Goal: Task Accomplishment & Management: Manage account settings

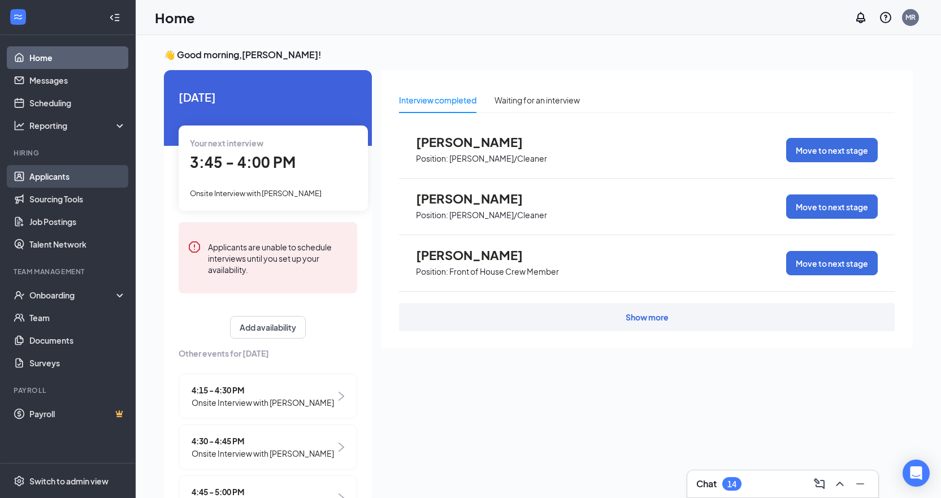
click at [69, 172] on link "Applicants" at bounding box center [77, 176] width 97 height 23
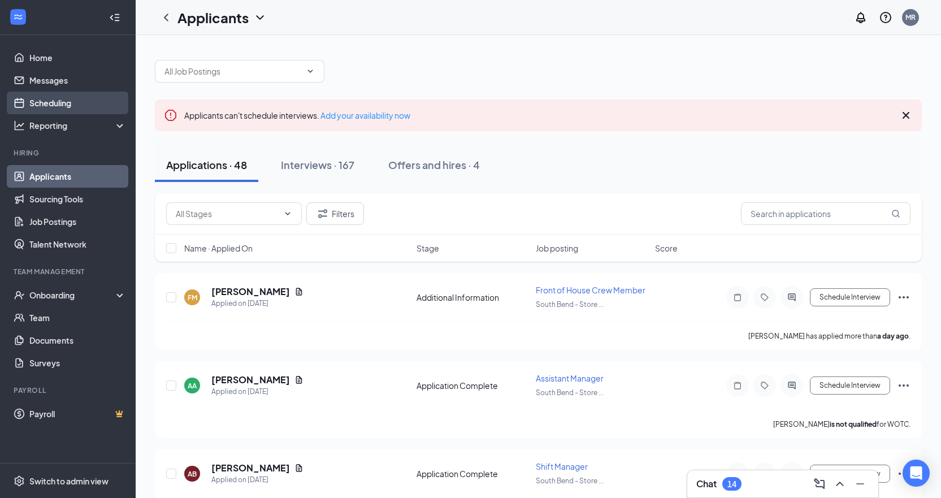
click at [40, 102] on link "Scheduling" at bounding box center [77, 103] width 97 height 23
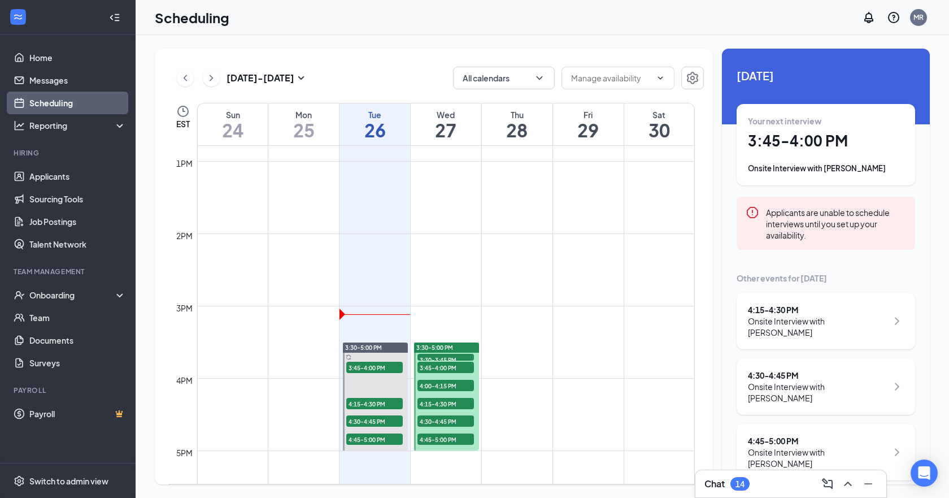
scroll to position [951, 0]
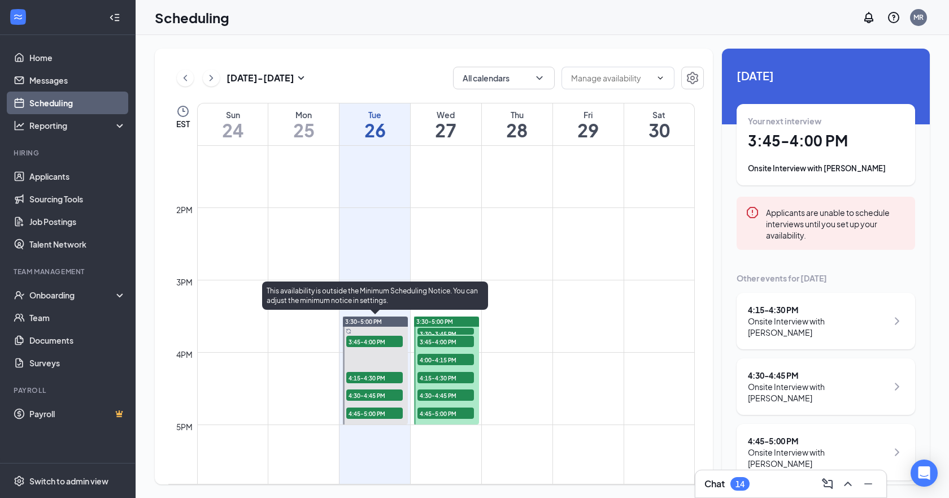
click at [379, 340] on span "3:45-4:00 PM" at bounding box center [374, 341] width 56 height 11
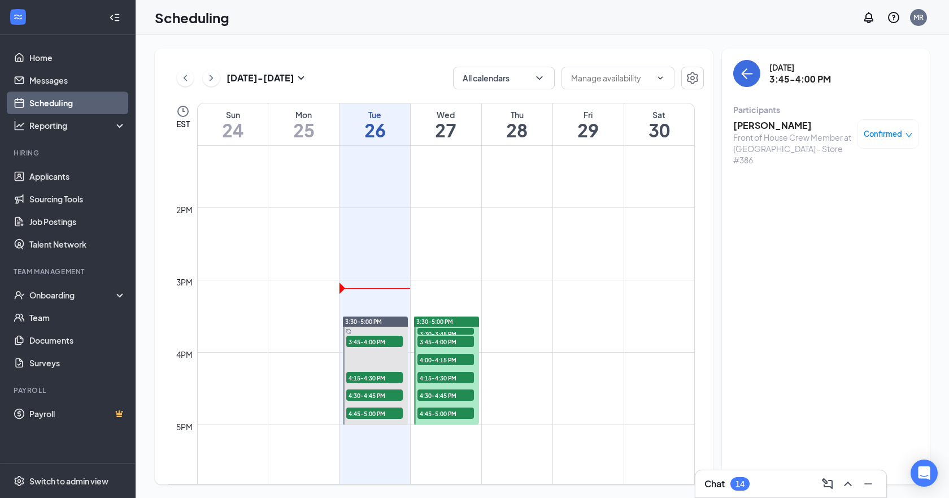
click at [769, 129] on h3 "Roger Bennett" at bounding box center [792, 125] width 119 height 12
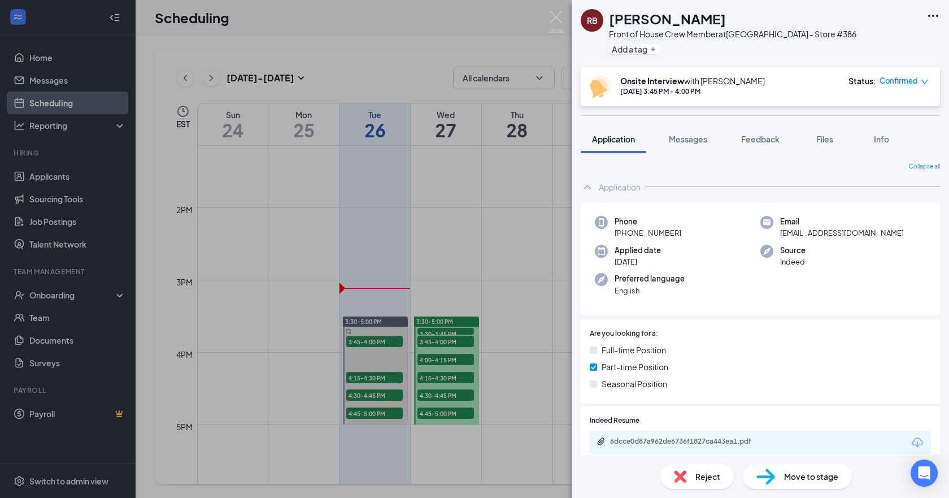
click at [932, 20] on icon "Ellipses" at bounding box center [933, 16] width 14 height 14
click at [912, 45] on link "View full application" at bounding box center [872, 41] width 122 height 11
click at [377, 382] on div "RB Roger Bennett Front of House Crew Member at South Bend - Store #386 Add a ta…" at bounding box center [474, 249] width 949 height 498
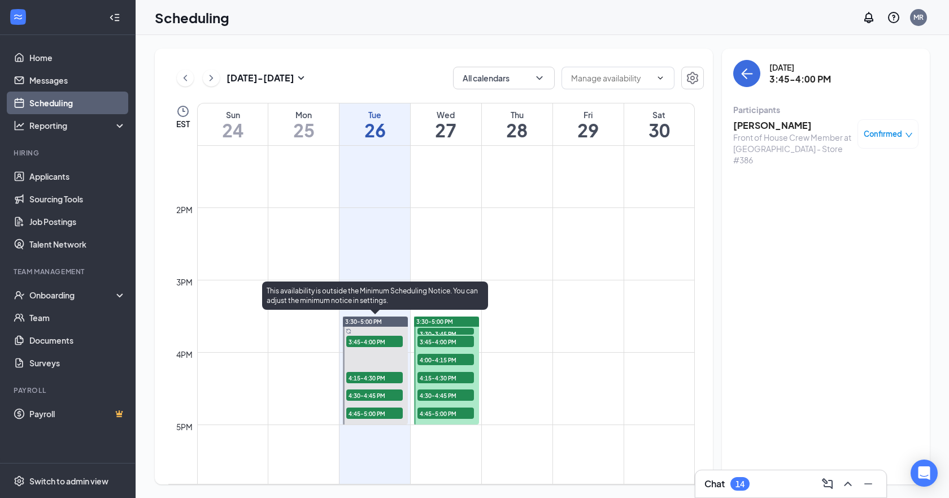
click at [374, 378] on span "4:15-4:30 PM" at bounding box center [374, 377] width 56 height 11
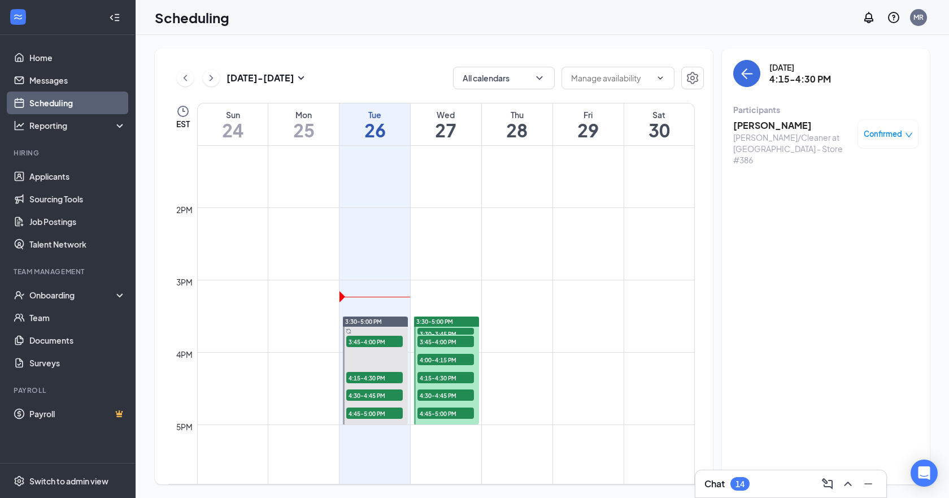
click at [750, 146] on div "Porter/Cleaner at South Bend - Store #386" at bounding box center [792, 149] width 119 height 34
click at [755, 132] on div "Porter/Cleaner at South Bend - Store #386" at bounding box center [792, 149] width 119 height 34
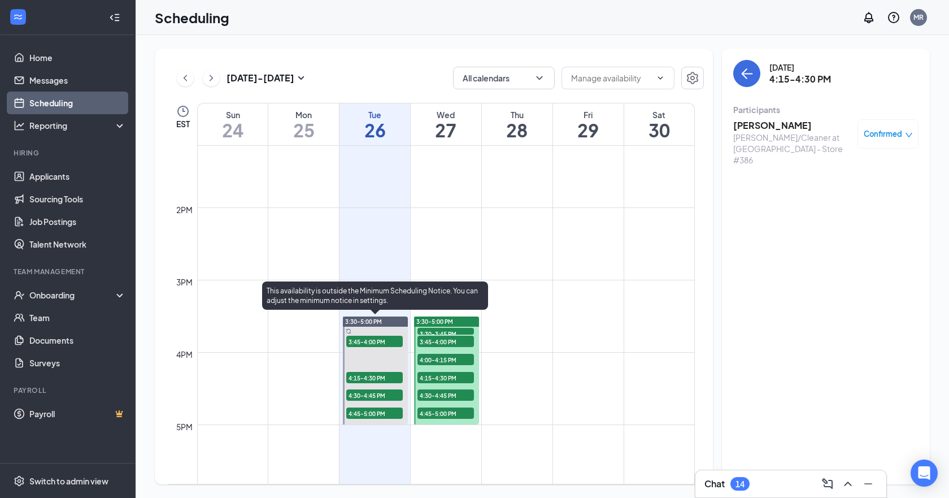
click at [359, 377] on span "4:15-4:30 PM" at bounding box center [374, 377] width 56 height 11
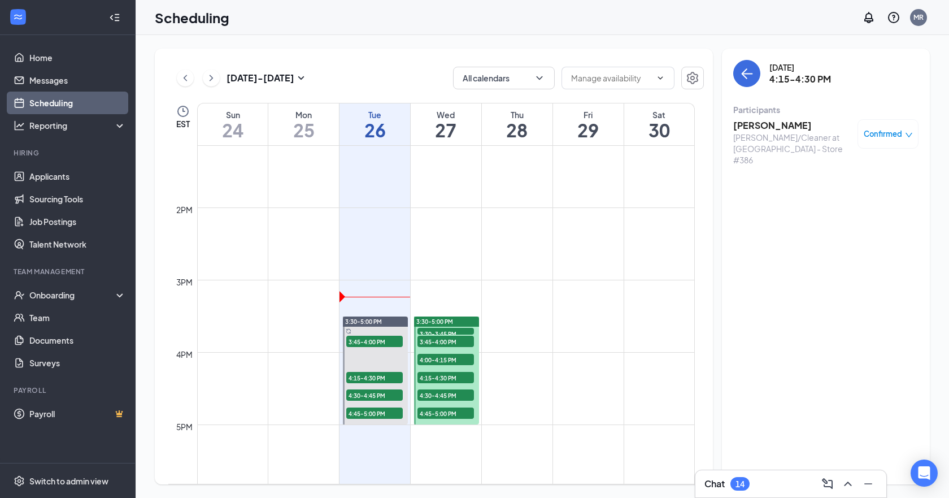
click at [783, 128] on h3 "Paola Araujo" at bounding box center [792, 125] width 119 height 12
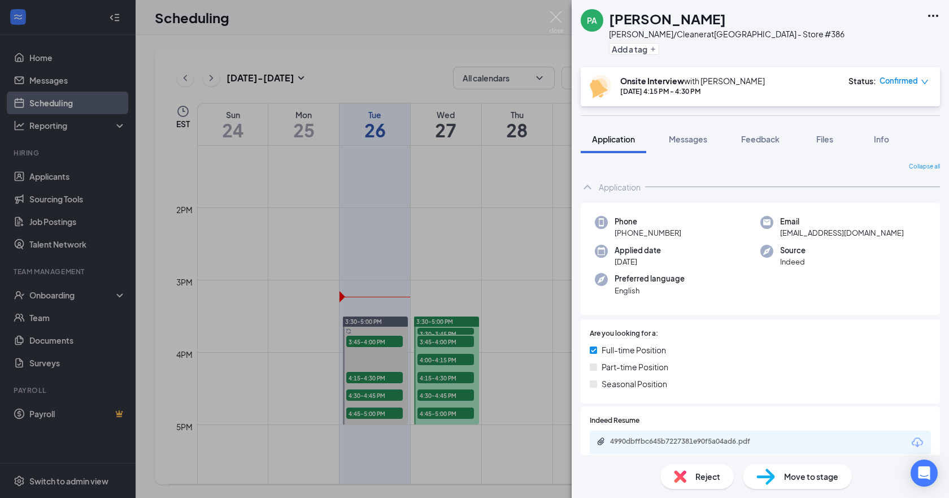
click at [932, 7] on div "PA Paola Araujo Porter/Cleaner at South Bend - Store #386 Add a tag" at bounding box center [760, 33] width 377 height 67
click at [925, 19] on div "PA Paola Araujo Porter/Cleaner at South Bend - Store #386 Add a tag" at bounding box center [760, 33] width 377 height 67
click at [933, 21] on icon "Ellipses" at bounding box center [933, 16] width 14 height 14
click at [903, 45] on link "View full application" at bounding box center [872, 41] width 122 height 11
click at [473, 15] on div "PA Paola Araujo Porter/Cleaner at South Bend - Store #386 Add a tag Onsite Inte…" at bounding box center [474, 249] width 949 height 498
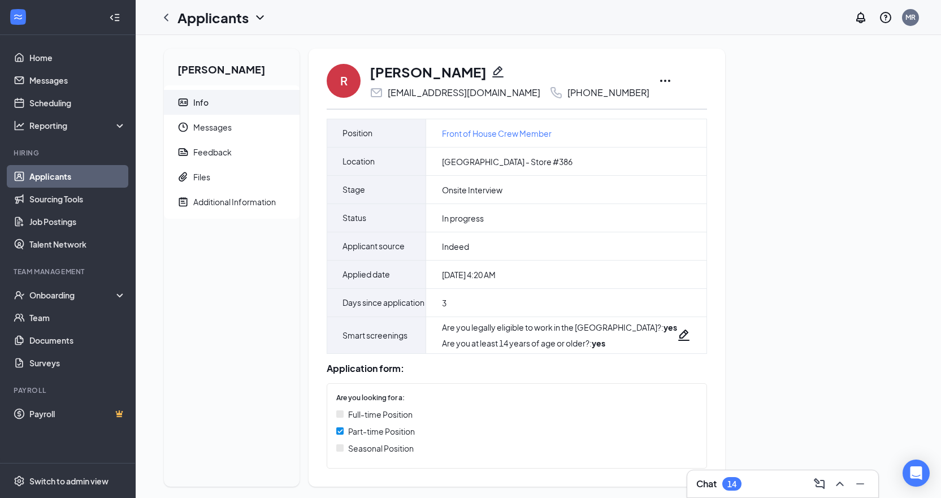
click at [658, 79] on icon "Ellipses" at bounding box center [665, 81] width 14 height 14
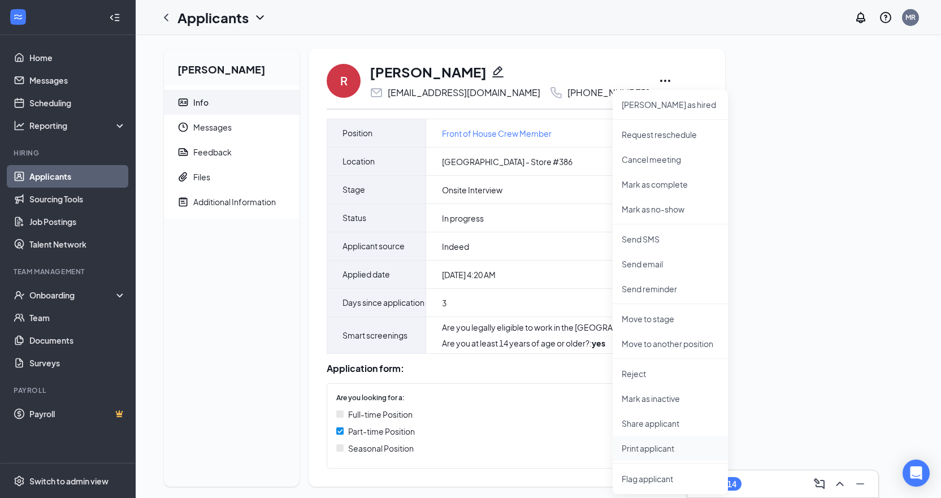
click at [648, 450] on p "Print applicant" at bounding box center [669, 447] width 97 height 11
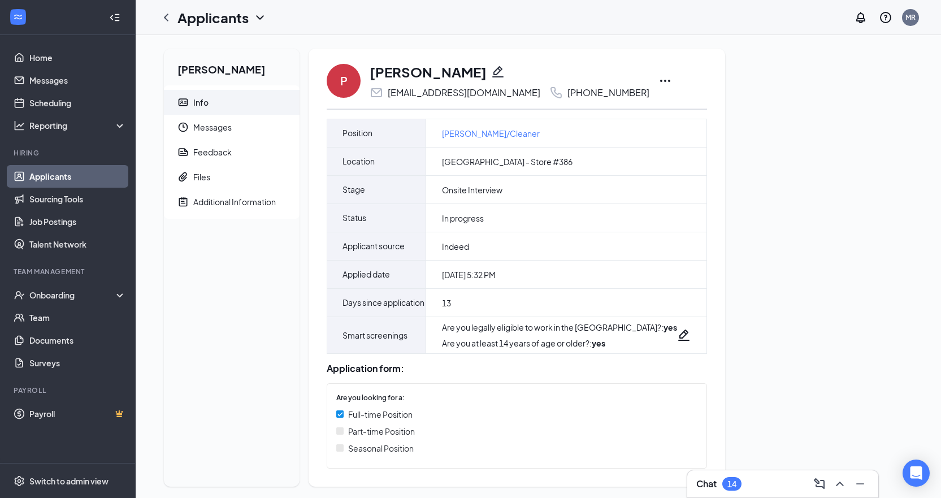
click at [665, 80] on icon "Ellipses" at bounding box center [665, 81] width 10 height 2
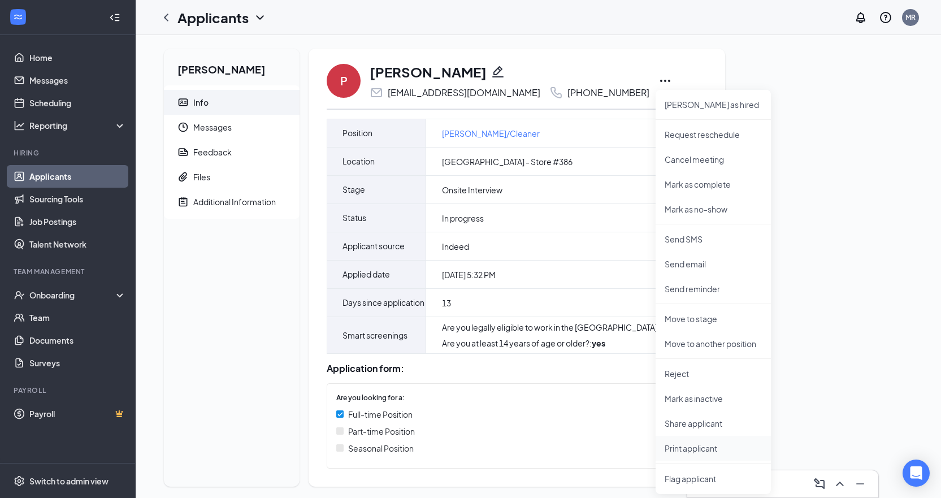
click at [714, 446] on p "Print applicant" at bounding box center [712, 447] width 97 height 11
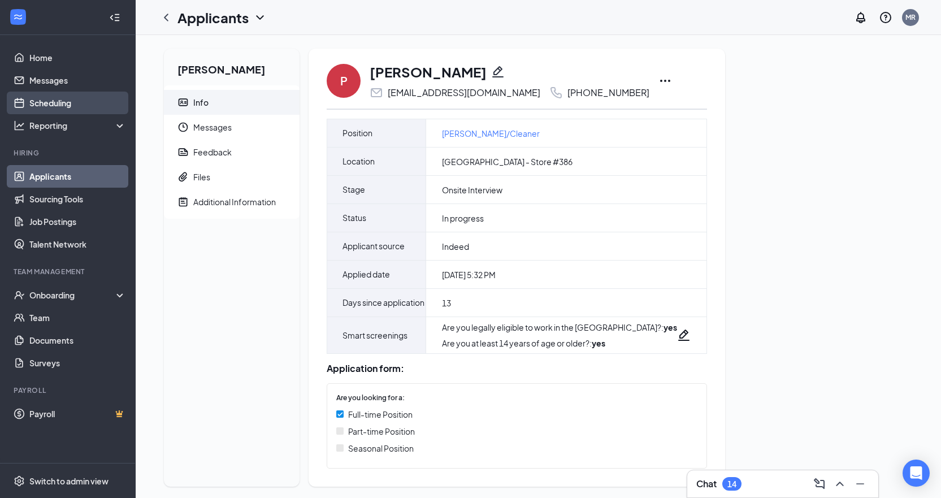
click at [55, 106] on link "Scheduling" at bounding box center [77, 103] width 97 height 23
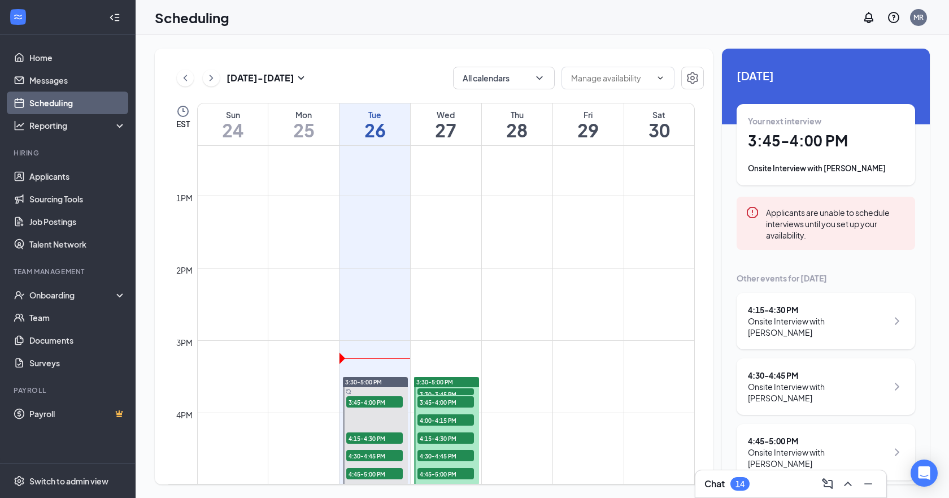
scroll to position [894, 0]
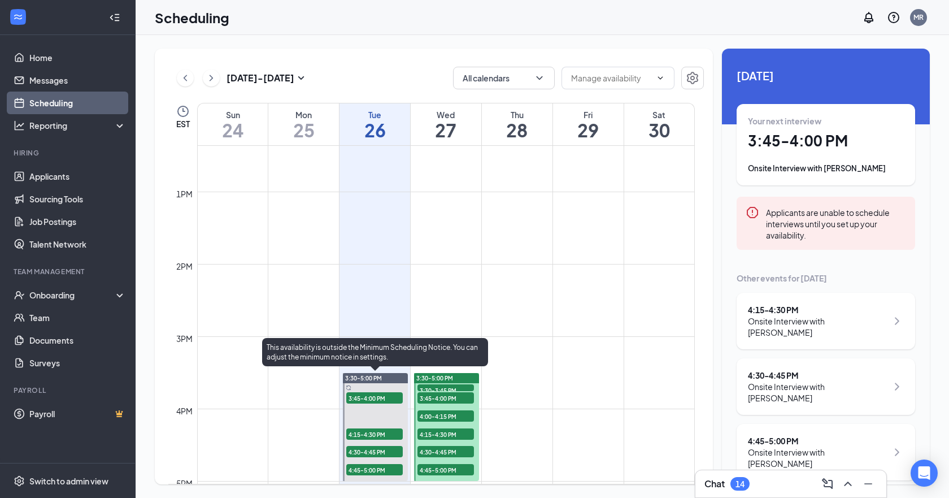
click at [387, 449] on span "4:30-4:45 PM" at bounding box center [374, 451] width 56 height 11
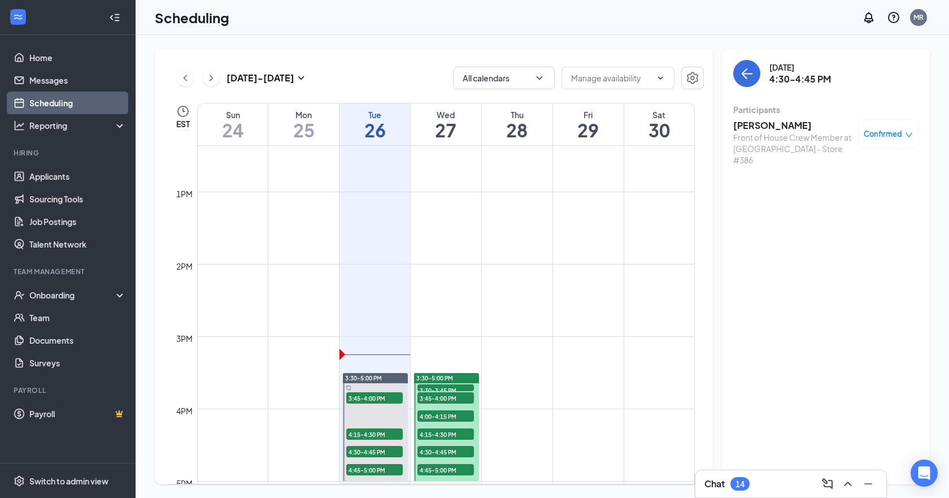
click at [782, 127] on h3 "Madison Hunt" at bounding box center [792, 125] width 119 height 12
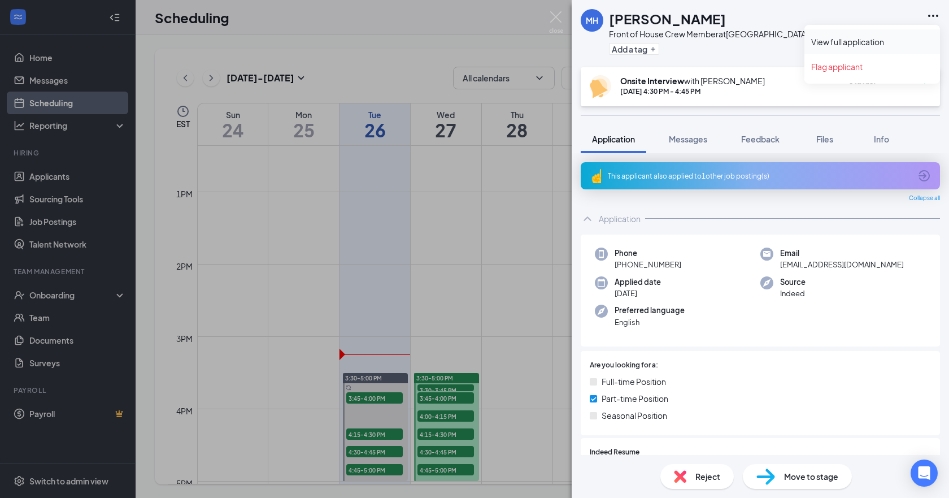
click at [906, 38] on link "View full application" at bounding box center [872, 41] width 122 height 11
click at [450, 276] on div "MH Madison Hunt Front of House Crew Member at South Bend - Store #386 Add a tag…" at bounding box center [474, 249] width 949 height 498
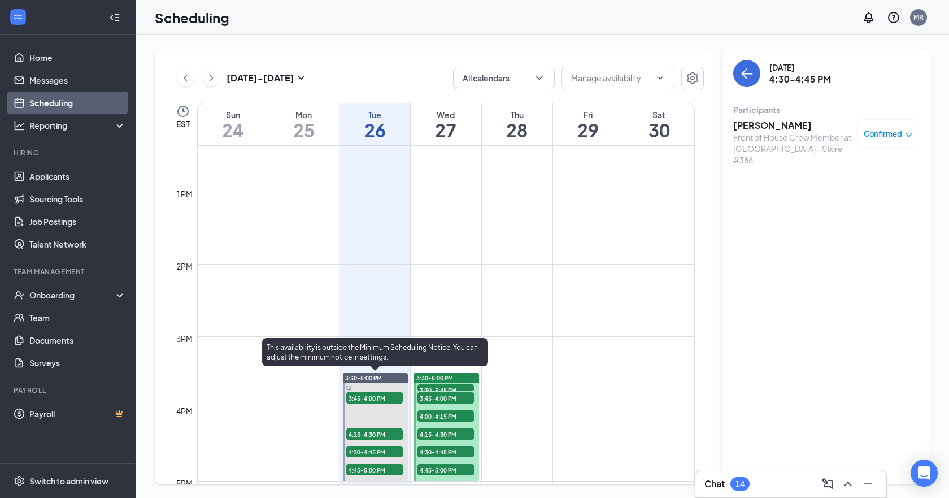
click at [384, 465] on span "4:45-5:00 PM" at bounding box center [374, 469] width 56 height 11
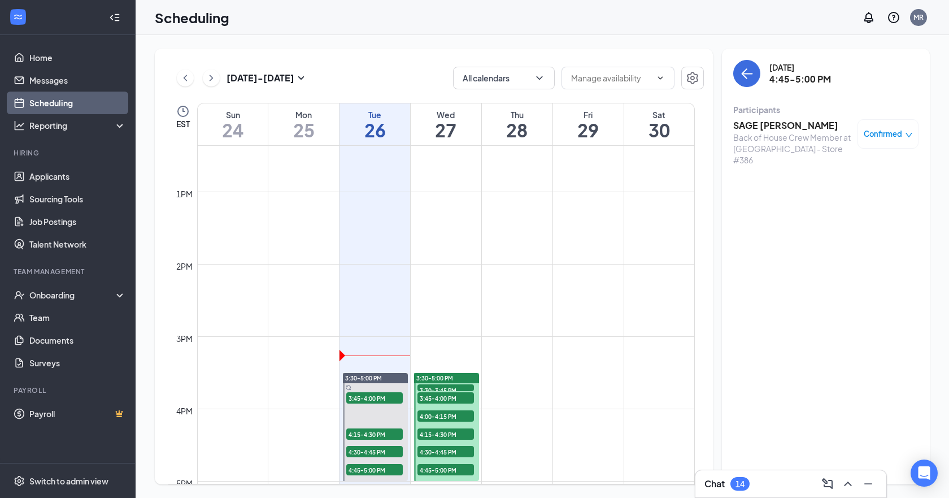
click at [771, 134] on div "Back of House Crew Member at South Bend - Store #386" at bounding box center [792, 149] width 119 height 34
click at [769, 122] on h3 "SAGE [PERSON_NAME]" at bounding box center [792, 125] width 119 height 12
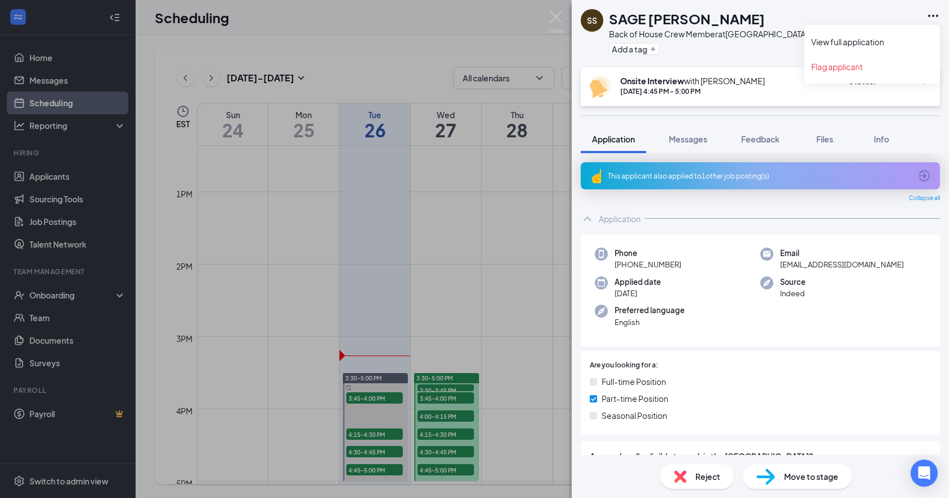
click at [932, 12] on icon "Ellipses" at bounding box center [933, 16] width 14 height 14
click at [935, 18] on icon "Ellipses" at bounding box center [933, 16] width 14 height 14
click at [898, 43] on link "View full application" at bounding box center [872, 41] width 122 height 11
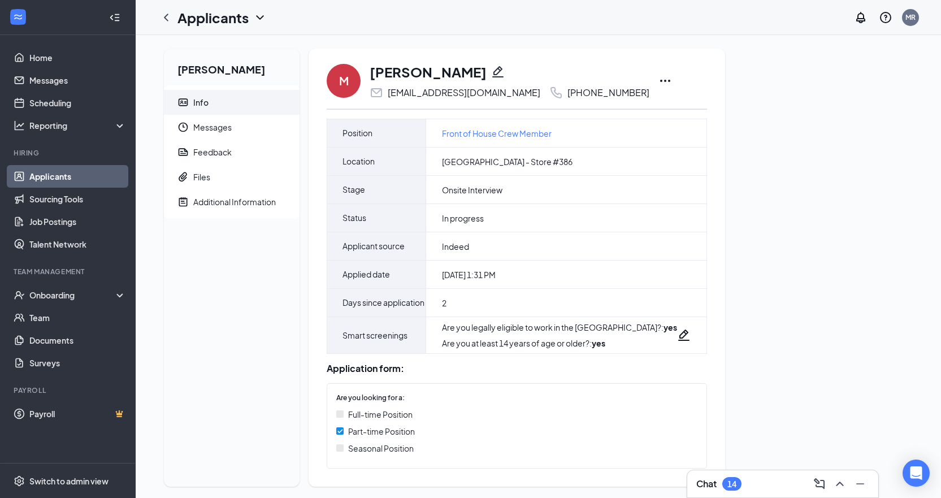
click at [658, 81] on icon "Ellipses" at bounding box center [665, 81] width 14 height 14
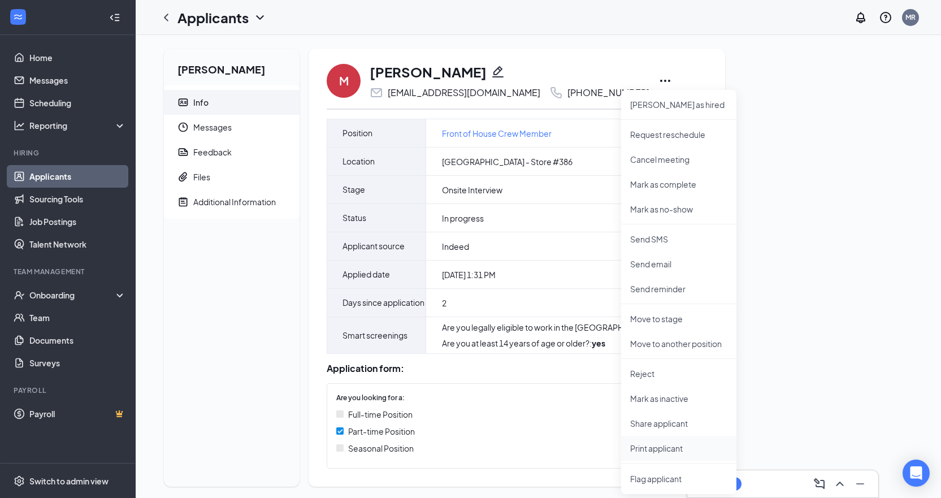
click at [651, 455] on li "Print applicant" at bounding box center [678, 448] width 115 height 25
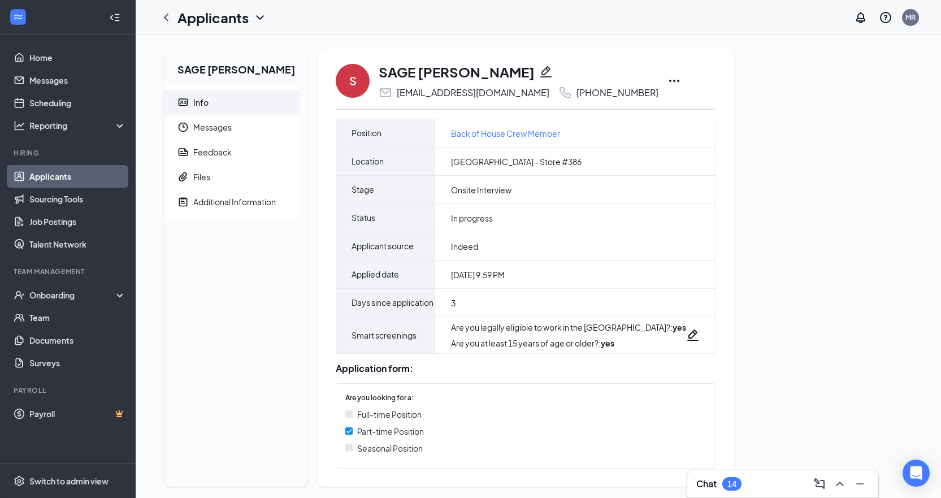
click at [667, 82] on icon "Ellipses" at bounding box center [674, 81] width 14 height 14
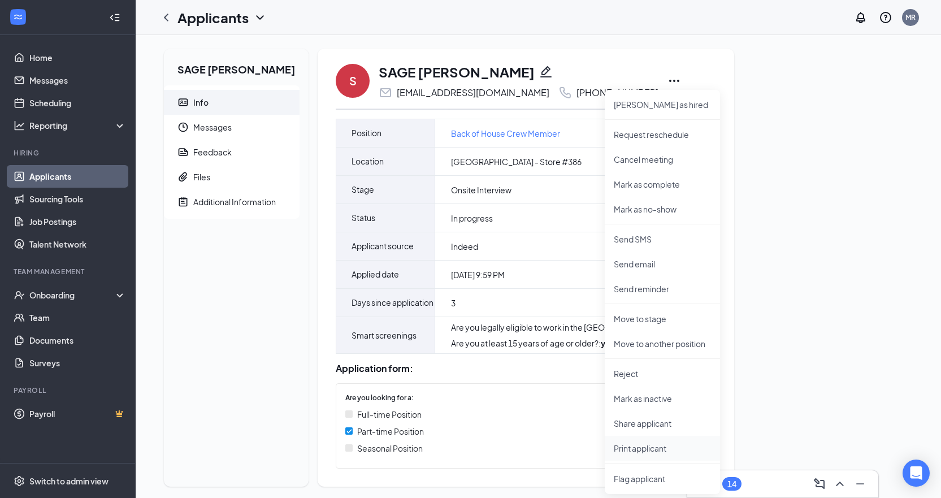
click at [673, 457] on li "Print applicant" at bounding box center [661, 448] width 115 height 25
